Goal: Download file/media

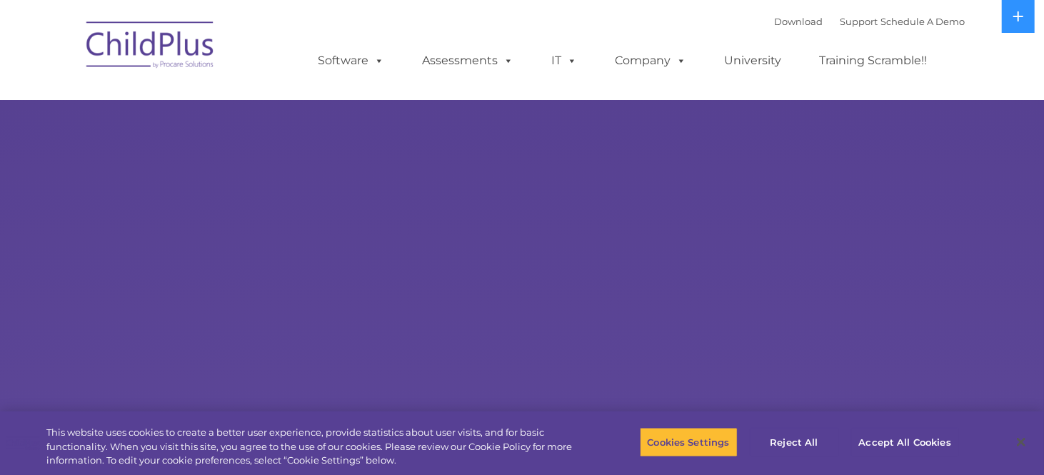
select select "MEDIUM"
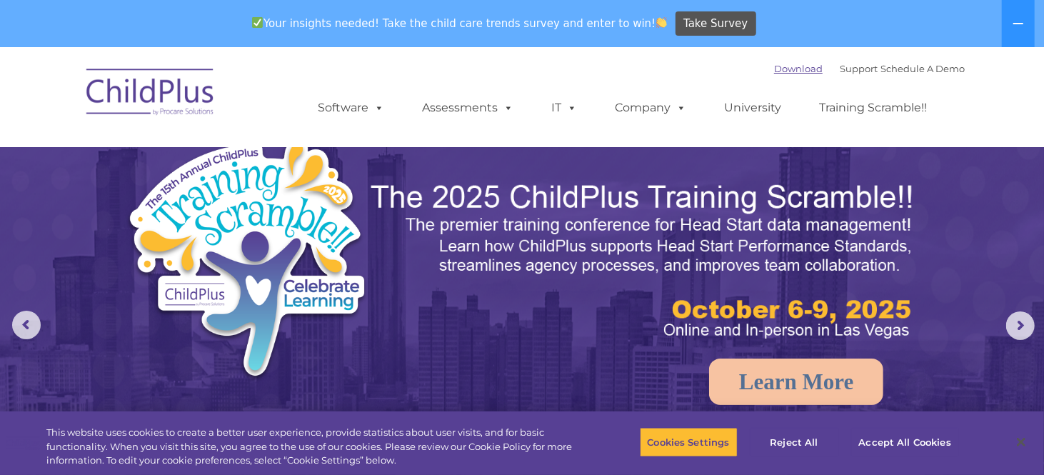
click at [781, 71] on link "Download" at bounding box center [798, 68] width 49 height 11
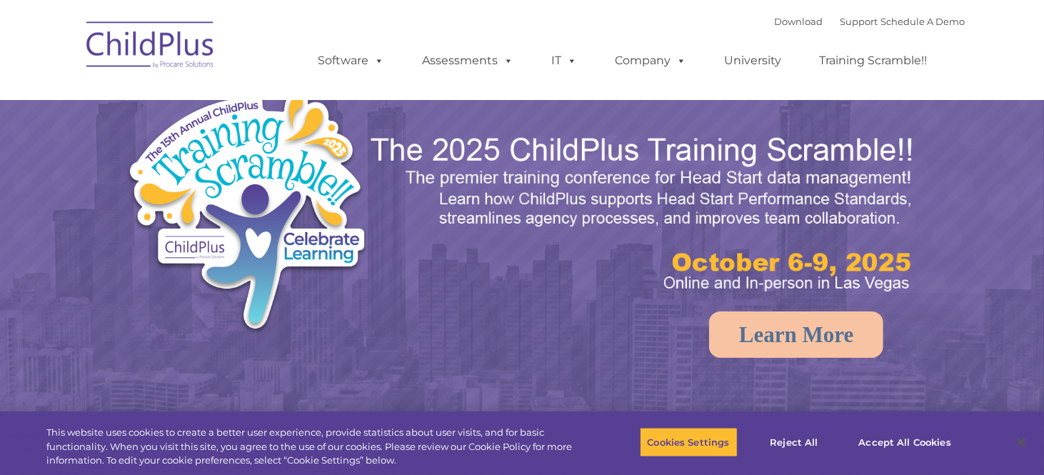
select select "MEDIUM"
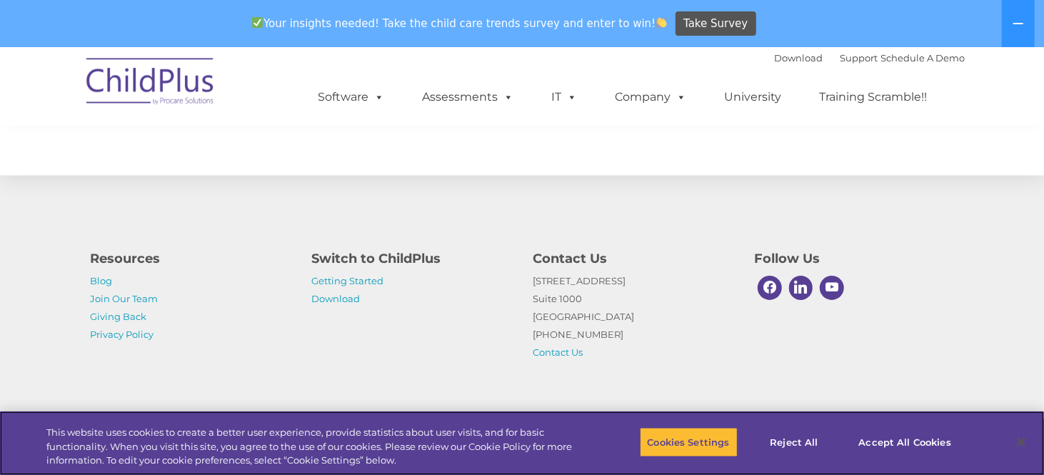
scroll to position [1662, 0]
click at [341, 299] on link "Download" at bounding box center [335, 298] width 49 height 11
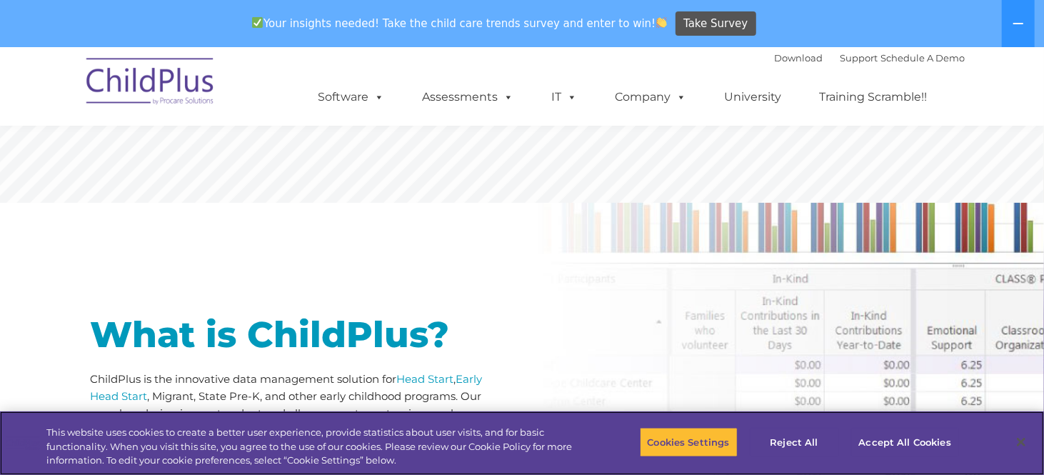
scroll to position [538, 0]
click at [783, 61] on link "Download" at bounding box center [798, 57] width 49 height 11
